Goal: Find specific page/section: Find specific page/section

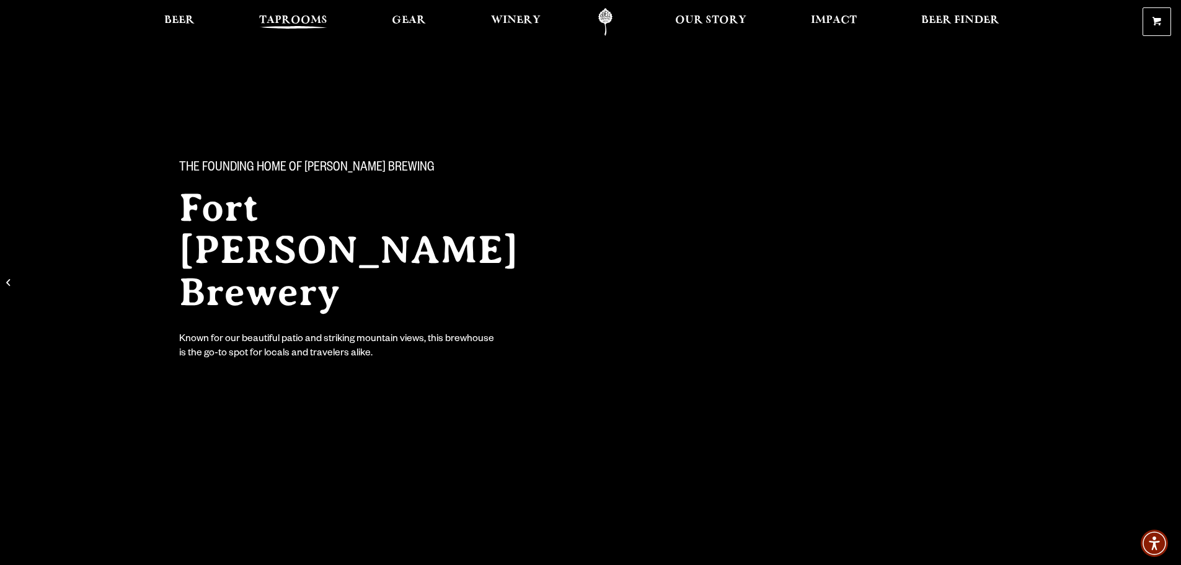
click at [282, 19] on span "Taprooms" at bounding box center [293, 20] width 68 height 10
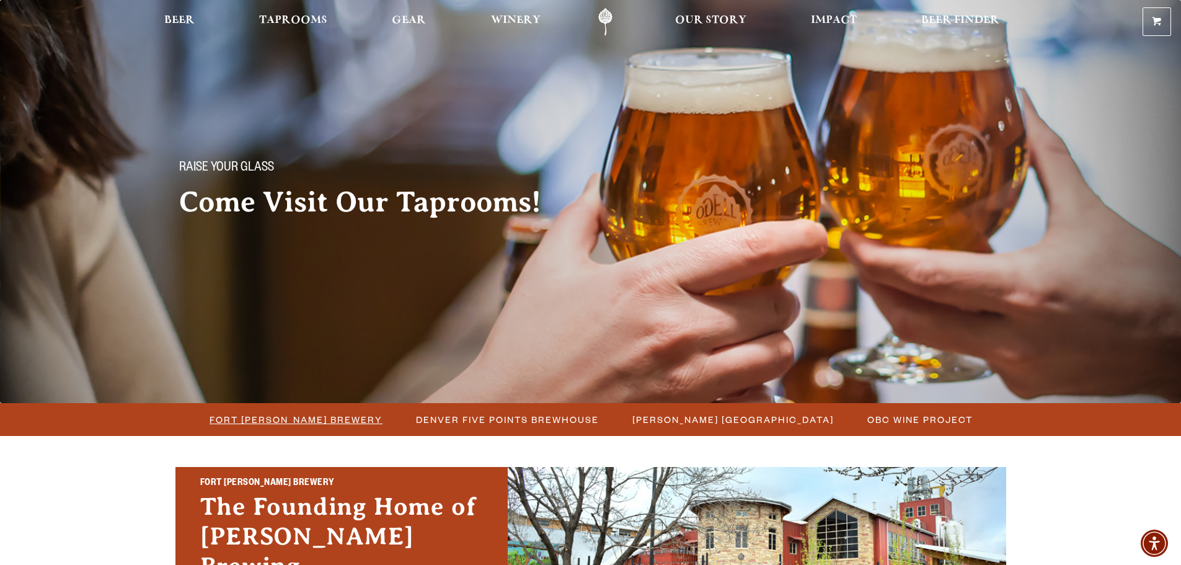
click at [302, 413] on span "Fort [PERSON_NAME] Brewery" at bounding box center [296, 419] width 173 height 18
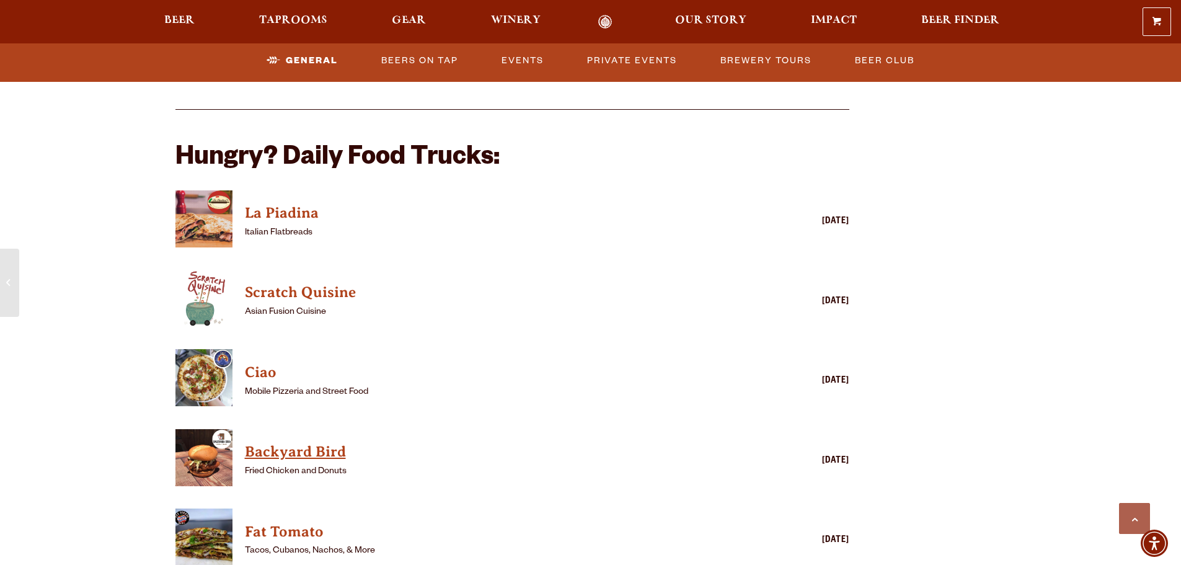
scroll to position [1302, 0]
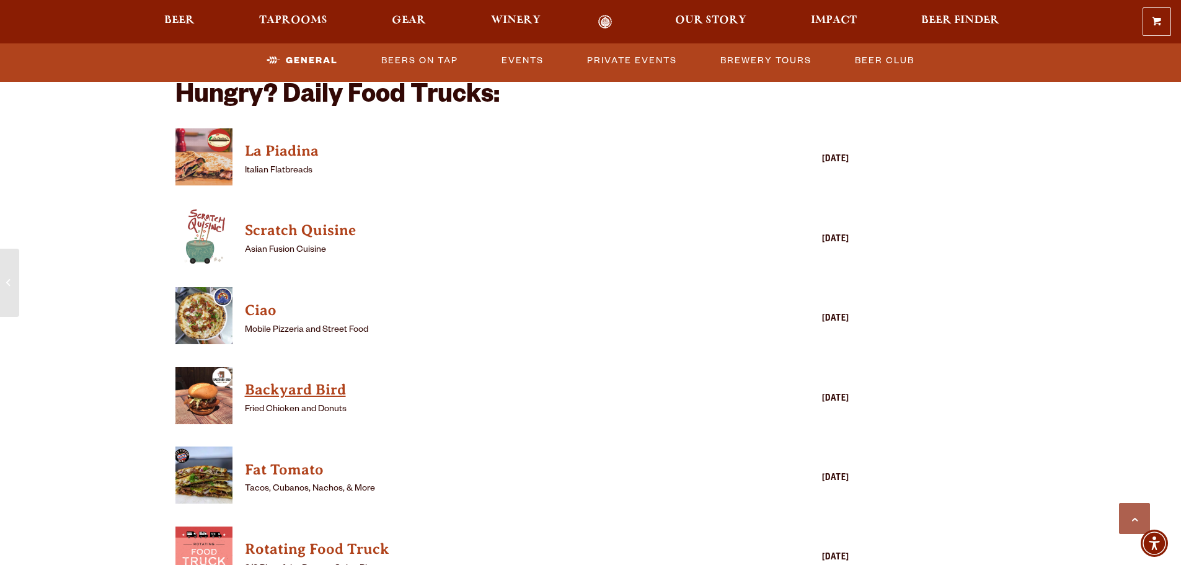
click at [318, 380] on h4 "Backyard Bird" at bounding box center [495, 390] width 500 height 20
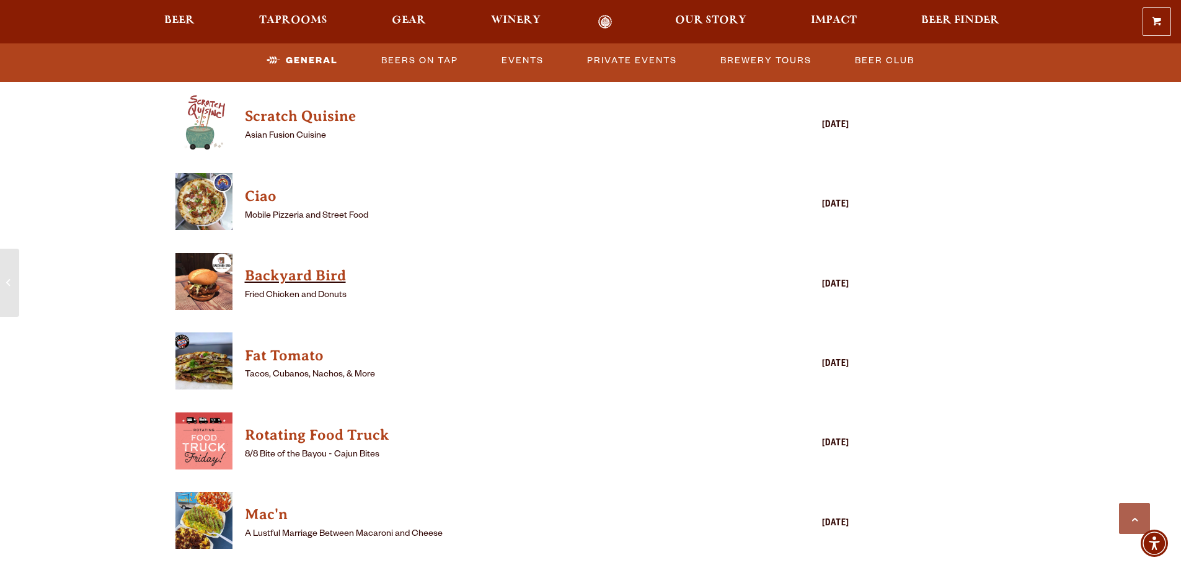
scroll to position [1426, 0]
